Goal: Information Seeking & Learning: Learn about a topic

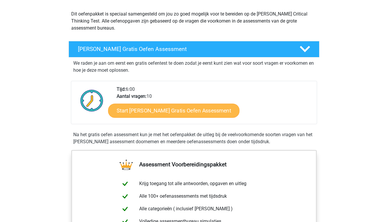
scroll to position [66, 0]
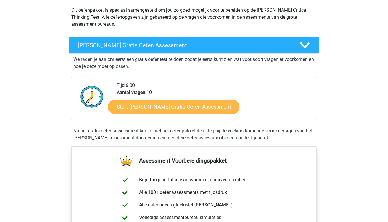
click at [142, 108] on link "Start Watson Glaser Gratis Oefen Assessment" at bounding box center [174, 107] width 132 height 14
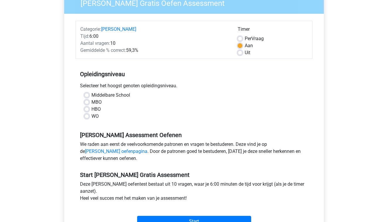
click at [96, 116] on label "WO" at bounding box center [94, 116] width 7 height 7
click at [89, 116] on input "WO" at bounding box center [86, 116] width 5 height 6
radio input "true"
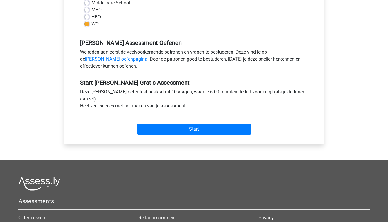
scroll to position [164, 0]
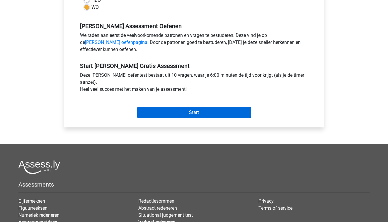
click at [208, 116] on input "Start" at bounding box center [194, 112] width 114 height 11
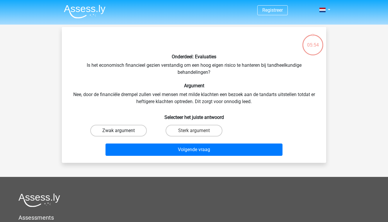
click at [108, 128] on label "Zwak argument" at bounding box center [118, 131] width 57 height 12
click at [119, 131] on input "Zwak argument" at bounding box center [121, 133] width 4 height 4
radio input "true"
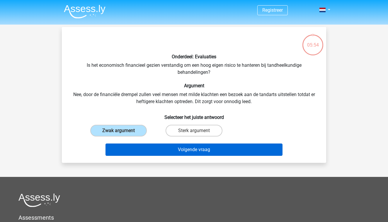
click at [150, 151] on button "Volgende vraag" at bounding box center [194, 150] width 177 height 12
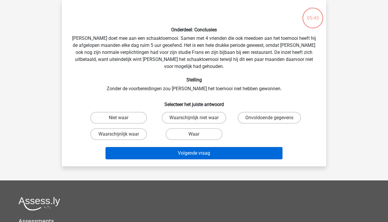
scroll to position [17, 0]
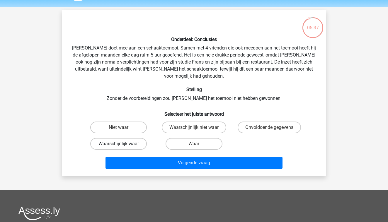
click at [133, 139] on label "Waarschijnlijk waar" at bounding box center [118, 144] width 57 height 12
click at [123, 144] on input "Waarschijnlijk waar" at bounding box center [121, 146] width 4 height 4
radio input "true"
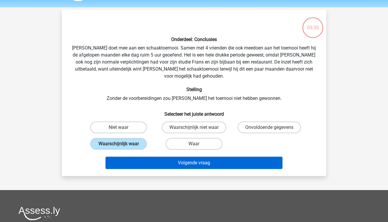
click at [142, 157] on button "Volgende vraag" at bounding box center [194, 163] width 177 height 12
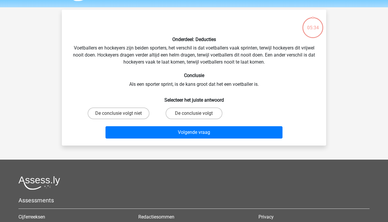
scroll to position [27, 0]
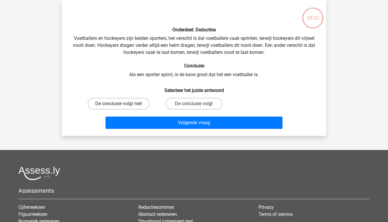
click at [135, 105] on label "De conclusie volgt niet" at bounding box center [119, 104] width 62 height 12
click at [123, 105] on input "De conclusie volgt niet" at bounding box center [121, 106] width 4 height 4
radio input "true"
click at [202, 103] on label "De conclusie volgt" at bounding box center [194, 104] width 57 height 12
click at [198, 104] on input "De conclusie volgt" at bounding box center [196, 106] width 4 height 4
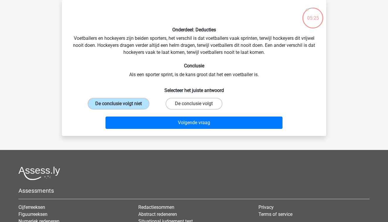
radio input "true"
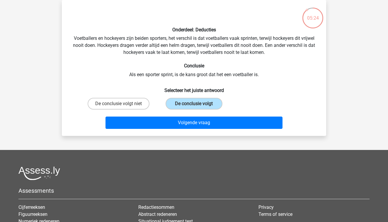
click at [197, 129] on div "Volgende vraag" at bounding box center [194, 124] width 226 height 15
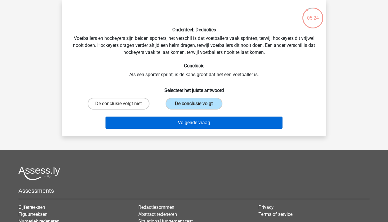
click at [197, 127] on button "Volgende vraag" at bounding box center [194, 123] width 177 height 12
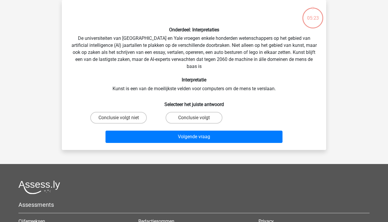
scroll to position [20, 0]
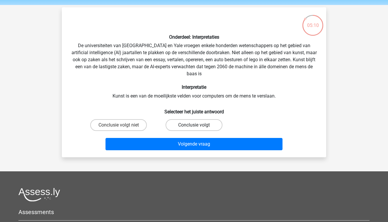
click at [173, 125] on label "Conclusie volgt" at bounding box center [194, 125] width 57 height 12
click at [194, 125] on input "Conclusie volgt" at bounding box center [196, 127] width 4 height 4
radio input "true"
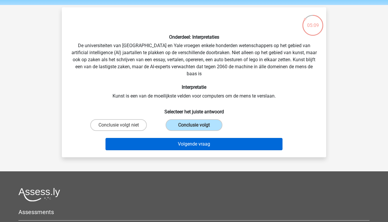
click at [180, 146] on button "Volgende vraag" at bounding box center [194, 144] width 177 height 12
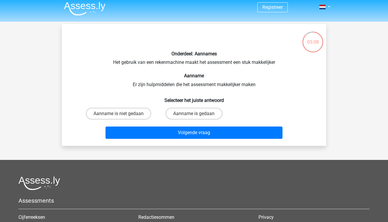
scroll to position [0, 0]
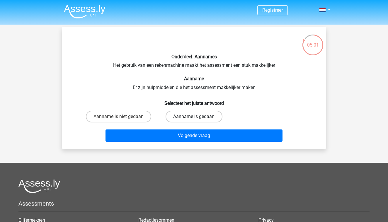
click at [201, 118] on label "Aanname is gedaan" at bounding box center [194, 117] width 57 height 12
click at [198, 118] on input "Aanname is gedaan" at bounding box center [196, 119] width 4 height 4
radio input "true"
click at [189, 143] on div "Volgende vraag" at bounding box center [194, 137] width 226 height 15
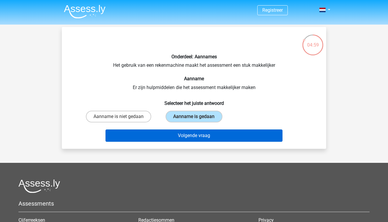
click at [191, 136] on button "Volgende vraag" at bounding box center [194, 136] width 177 height 12
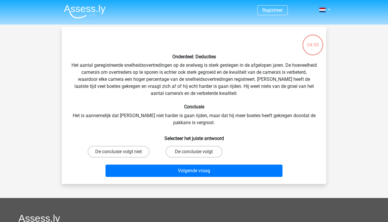
scroll to position [27, 0]
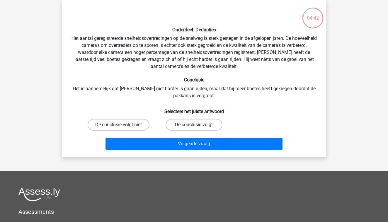
click at [191, 128] on label "De conclusie volgt" at bounding box center [194, 125] width 57 height 12
click at [194, 128] on input "De conclusie volgt" at bounding box center [196, 127] width 4 height 4
radio input "true"
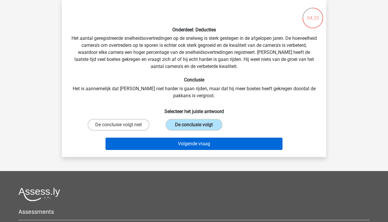
click at [194, 142] on button "Volgende vraag" at bounding box center [194, 144] width 177 height 12
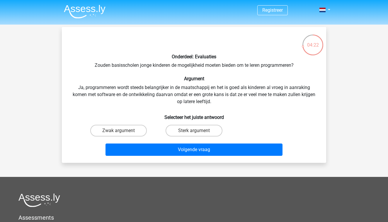
scroll to position [0, 0]
click at [193, 139] on div "Sterk argument" at bounding box center [193, 131] width 75 height 16
click at [193, 134] on label "Sterk argument" at bounding box center [194, 131] width 57 height 12
click at [194, 134] on input "Sterk argument" at bounding box center [196, 133] width 4 height 4
radio input "true"
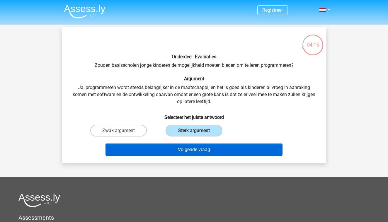
click at [186, 151] on button "Volgende vraag" at bounding box center [194, 150] width 177 height 12
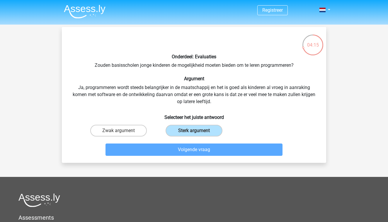
scroll to position [27, 0]
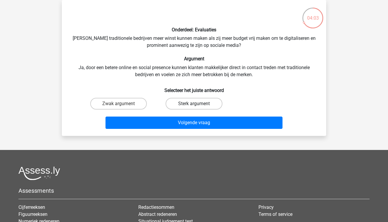
click at [190, 107] on label "Sterk argument" at bounding box center [194, 104] width 57 height 12
click at [194, 107] on input "Sterk argument" at bounding box center [196, 106] width 4 height 4
radio input "true"
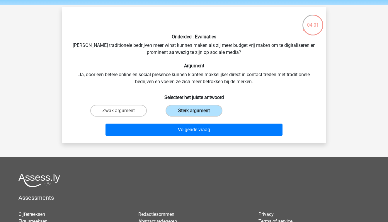
scroll to position [22, 0]
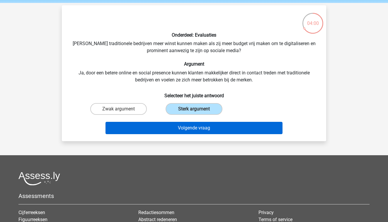
click at [199, 128] on button "Volgende vraag" at bounding box center [194, 128] width 177 height 12
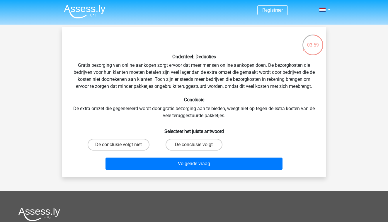
scroll to position [0, 0]
click at [199, 145] on label "De conclusie volgt" at bounding box center [194, 145] width 57 height 12
click at [198, 145] on input "De conclusie volgt" at bounding box center [196, 147] width 4 height 4
radio input "true"
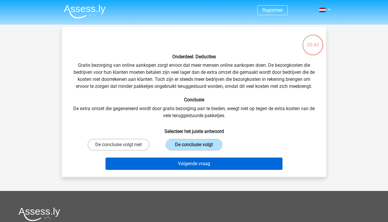
click at [204, 162] on button "Volgende vraag" at bounding box center [194, 164] width 177 height 12
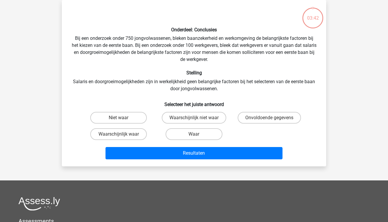
scroll to position [7, 0]
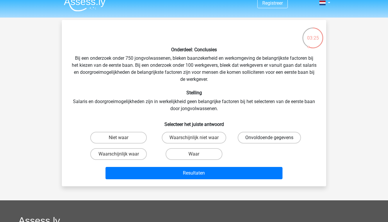
click at [264, 137] on label "Onvoldoende gegevens" at bounding box center [269, 138] width 63 height 12
click at [269, 138] on input "Onvoldoende gegevens" at bounding box center [271, 140] width 4 height 4
radio input "true"
click at [199, 139] on label "Waarschijnlijk niet waar" at bounding box center [194, 138] width 64 height 12
click at [198, 139] on input "Waarschijnlijk niet waar" at bounding box center [196, 140] width 4 height 4
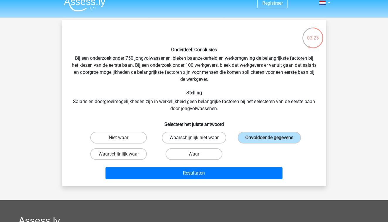
radio input "true"
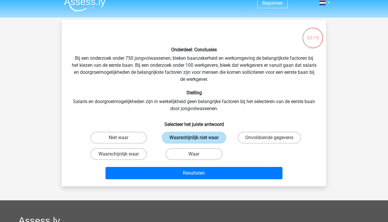
click at [212, 179] on div "Resultaten" at bounding box center [194, 174] width 226 height 15
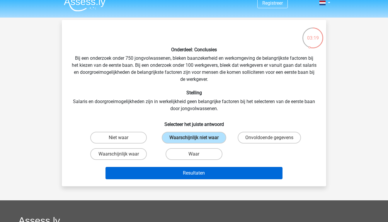
click at [215, 175] on button "Resultaten" at bounding box center [194, 173] width 177 height 12
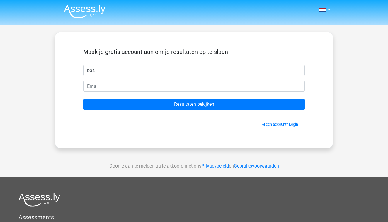
type input "bas"
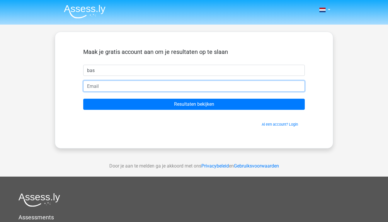
paste input "damapo1867@arqsis.com"
paste input "fijace6753"
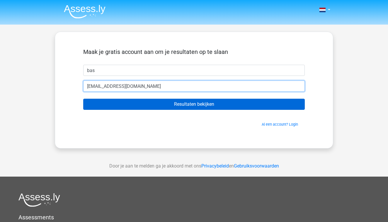
type input "[EMAIL_ADDRESS][DOMAIN_NAME]"
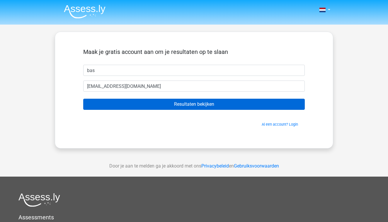
click at [133, 109] on input "Resultaten bekijken" at bounding box center [194, 104] width 222 height 11
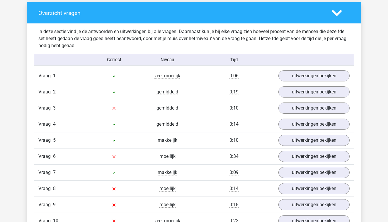
scroll to position [441, 0]
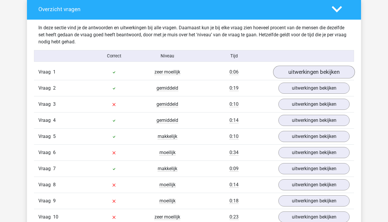
click at [310, 76] on link "uitwerkingen bekijken" at bounding box center [314, 72] width 82 height 13
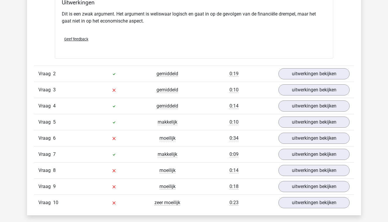
scroll to position [615, 0]
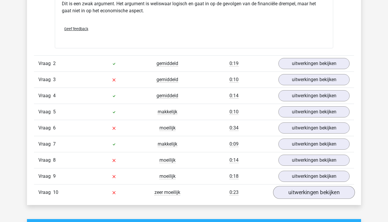
click at [321, 195] on link "uitwerkingen bekijken" at bounding box center [314, 192] width 82 height 13
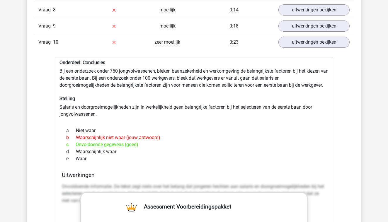
scroll to position [771, 0]
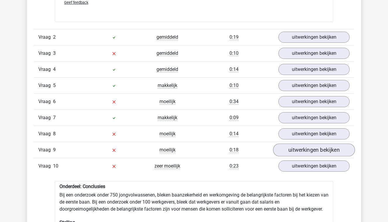
click at [318, 148] on link "uitwerkingen bekijken" at bounding box center [314, 150] width 82 height 13
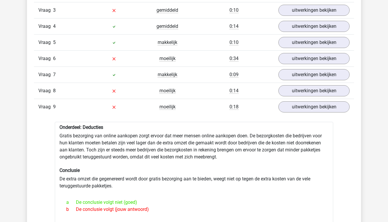
scroll to position [675, 0]
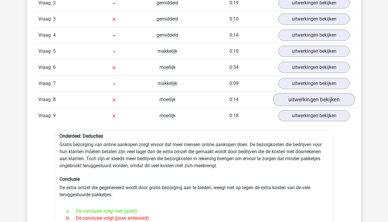
click at [312, 99] on link "uitwerkingen bekijken" at bounding box center [314, 99] width 82 height 13
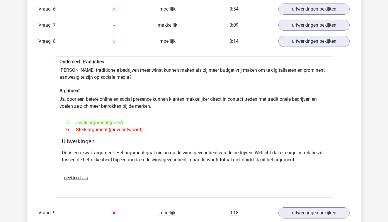
scroll to position [733, 0]
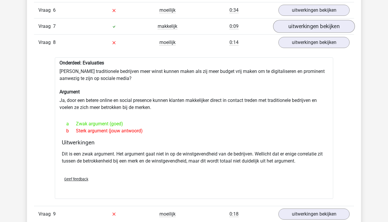
click at [308, 22] on link "uitwerkingen bekijken" at bounding box center [314, 26] width 82 height 13
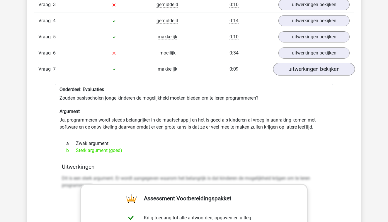
scroll to position [689, 0]
click at [296, 46] on div "Vraag 6 moeilijk 0:34 uitwerkingen bekijken" at bounding box center [194, 53] width 320 height 16
click at [296, 52] on link "uitwerkingen bekijken" at bounding box center [314, 53] width 82 height 13
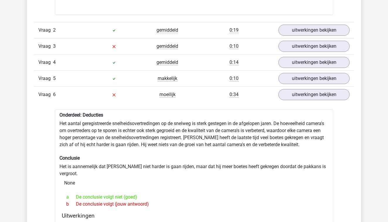
scroll to position [649, 0]
click at [313, 50] on link "uitwerkingen bekijken" at bounding box center [314, 45] width 82 height 13
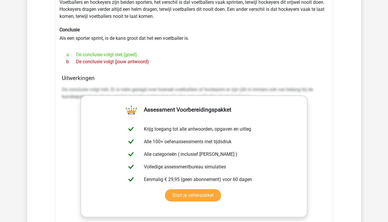
scroll to position [713, 0]
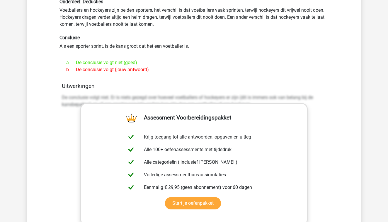
click at [127, 20] on div "Onderdeel: Deducties Voetballers en hockeyers zijn beiden sporters, het verschi…" at bounding box center [194, 145] width 278 height 299
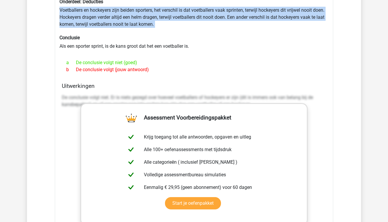
click at [127, 20] on div "Onderdeel: Deducties Voetballers en hockeyers zijn beiden sporters, het verschi…" at bounding box center [194, 145] width 278 height 299
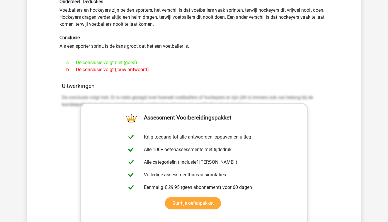
click at [128, 43] on div "Onderdeel: Deducties Voetballers en hockeyers zijn beiden sporters, het verschi…" at bounding box center [194, 145] width 278 height 299
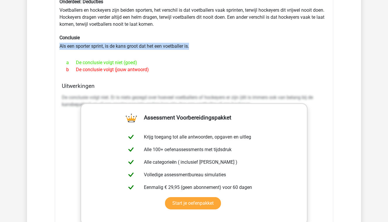
click at [128, 43] on div "Onderdeel: Deducties Voetballers en hockeyers zijn beiden sporters, het verschi…" at bounding box center [194, 145] width 278 height 299
copy div "Als een sporter sprint, is de kans groot dat het een voetballer is."
